Goal: Find specific page/section

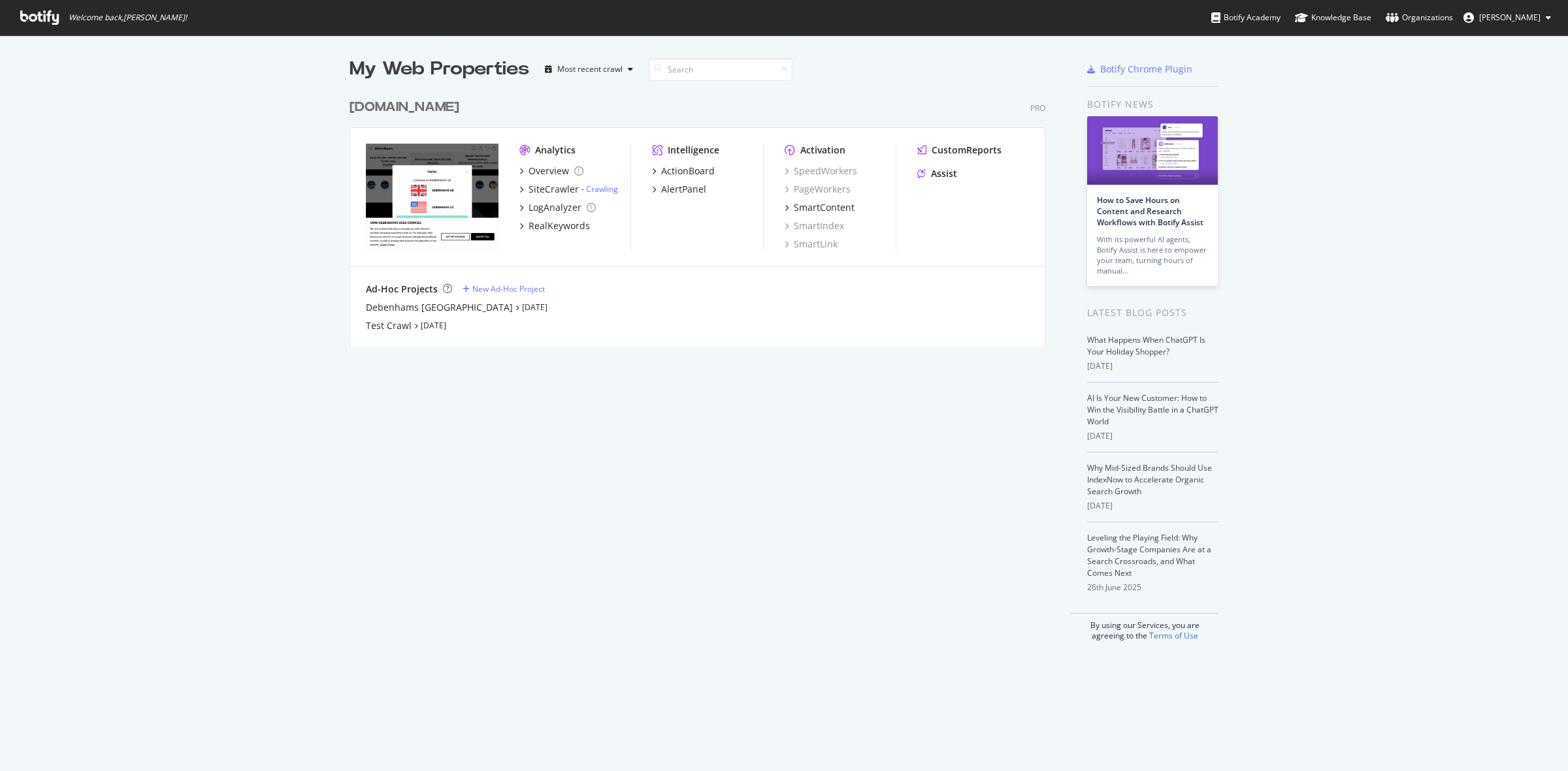
scroll to position [759, 1543]
click at [428, 102] on div "[DOMAIN_NAME]" at bounding box center [404, 107] width 110 height 19
